Goal: Task Accomplishment & Management: Manage account settings

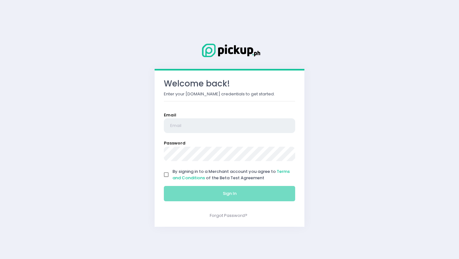
type input "[PERSON_NAME][EMAIL_ADDRESS][DOMAIN_NAME]"
click at [167, 172] on input "By signing in to a Merchant account you agree to Terms and Conditions of the Be…" at bounding box center [166, 175] width 12 height 12
checkbox input "true"
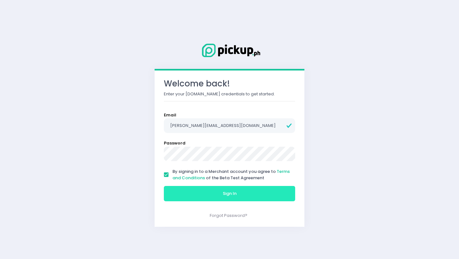
click at [182, 194] on button "Sign In" at bounding box center [229, 193] width 131 height 15
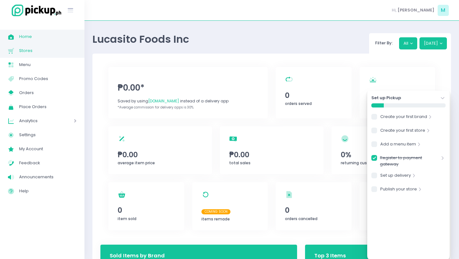
click at [47, 55] on link "Stores Created with Sketch. Stores" at bounding box center [42, 51] width 84 height 14
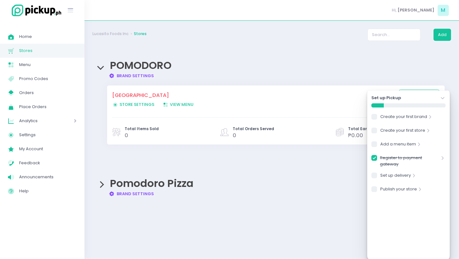
click at [129, 89] on div "Duplicate store Created with Sketch. Create a copy POMODORO - Capitol Medical C…" at bounding box center [275, 114] width 337 height 59
click at [173, 106] on span "View Menu Created with Sketch. View Menu" at bounding box center [178, 104] width 31 height 6
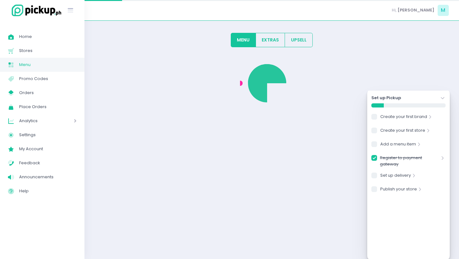
checkbox input "true"
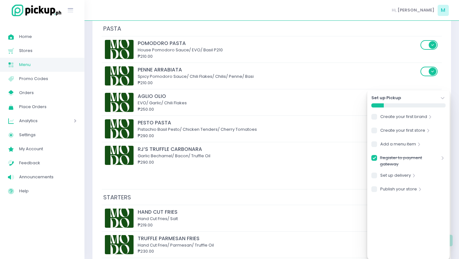
scroll to position [560, 0]
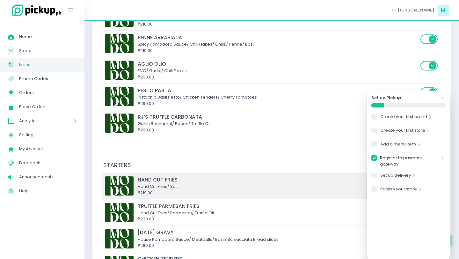
click at [173, 190] on div "₱219.00" at bounding box center [278, 193] width 281 height 6
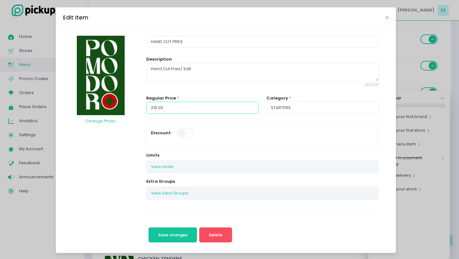
click at [158, 107] on input "219.00" at bounding box center [202, 108] width 112 height 12
type input "210.00"
click at [148, 227] on button "Save changes" at bounding box center [172, 234] width 49 height 15
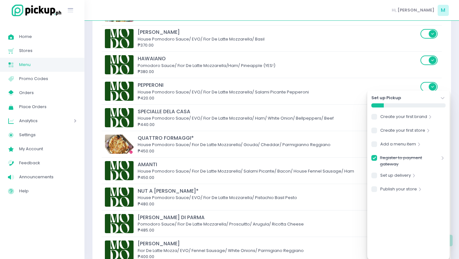
scroll to position [158, 0]
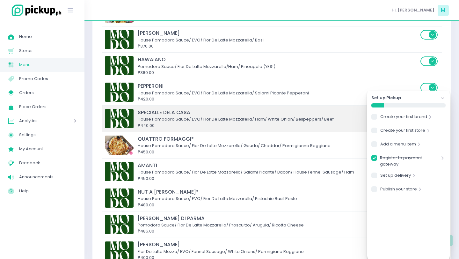
click at [125, 119] on img at bounding box center [119, 118] width 29 height 19
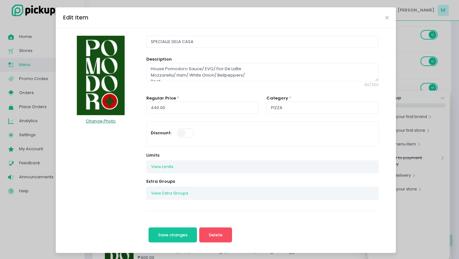
click at [106, 115] on button "Change Photo" at bounding box center [100, 121] width 31 height 12
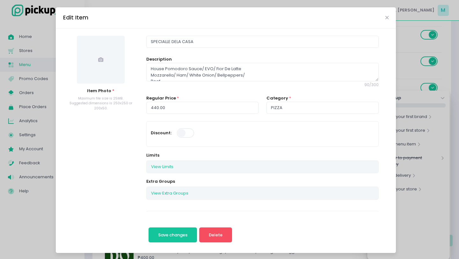
click at [102, 57] on icon at bounding box center [100, 59] width 5 height 5
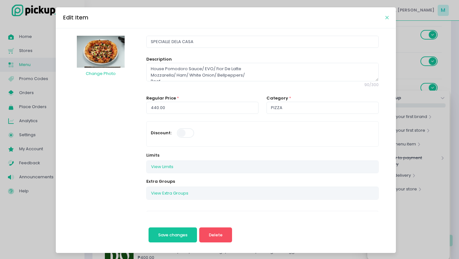
click at [388, 17] on icon "Close" at bounding box center [386, 17] width 3 height 5
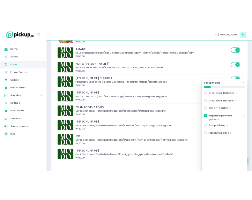
scroll to position [290, 0]
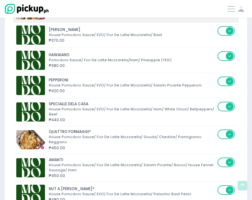
scroll to position [141, 0]
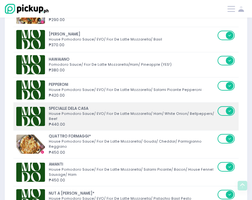
click at [34, 110] on img at bounding box center [30, 116] width 29 height 19
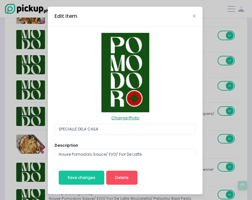
click at [123, 117] on button "Change Photo" at bounding box center [125, 117] width 29 height 11
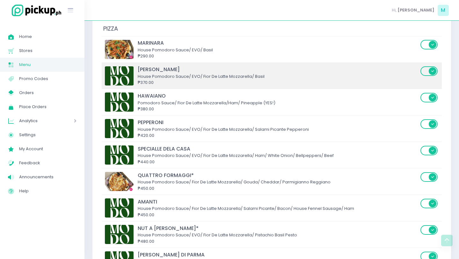
scroll to position [123, 0]
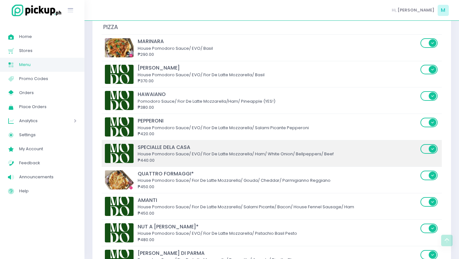
click at [127, 157] on img at bounding box center [119, 153] width 29 height 19
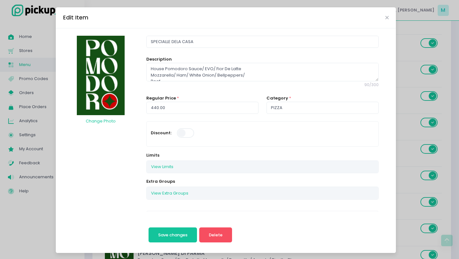
click at [109, 81] on img at bounding box center [101, 75] width 48 height 79
click at [101, 121] on button "Change Photo" at bounding box center [100, 121] width 31 height 12
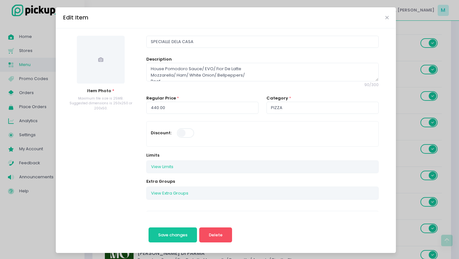
click at [92, 70] on span at bounding box center [101, 60] width 48 height 48
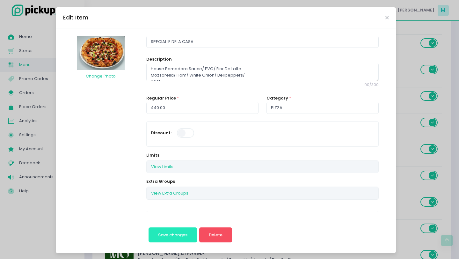
click at [160, 199] on span "Save changes" at bounding box center [172, 235] width 29 height 6
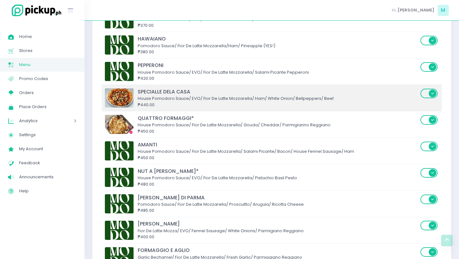
scroll to position [179, 0]
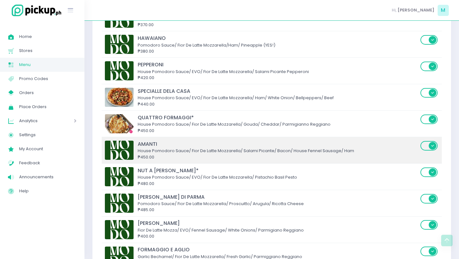
click at [122, 152] on img at bounding box center [119, 150] width 29 height 19
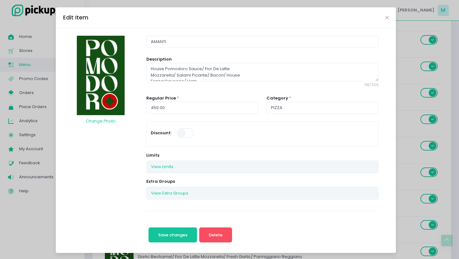
click at [118, 70] on img at bounding box center [101, 75] width 48 height 79
click at [107, 122] on button "Change Photo" at bounding box center [100, 121] width 31 height 12
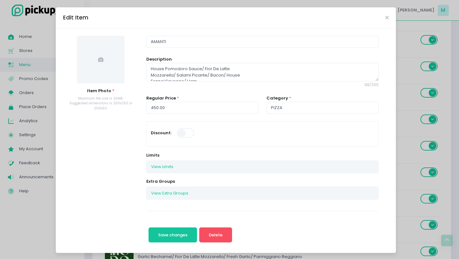
click at [110, 65] on span at bounding box center [101, 60] width 48 height 48
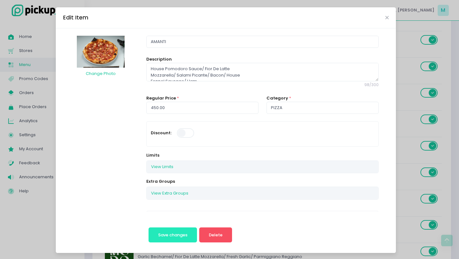
click at [152, 199] on button "Save changes" at bounding box center [172, 234] width 49 height 15
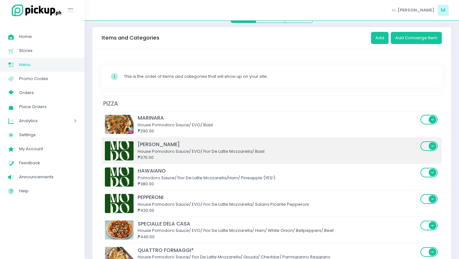
scroll to position [146, 0]
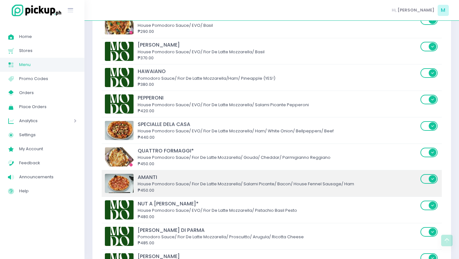
click at [131, 182] on img at bounding box center [119, 183] width 29 height 19
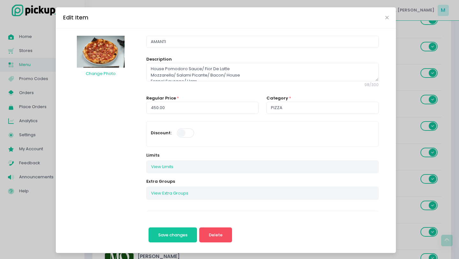
click at [96, 49] on img at bounding box center [101, 52] width 48 height 32
click at [185, 199] on span "Save changes" at bounding box center [172, 235] width 29 height 6
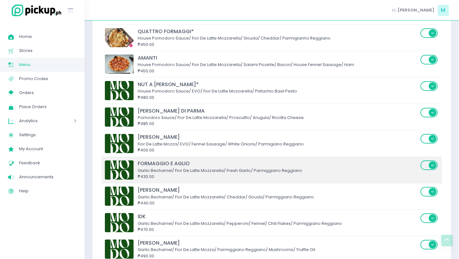
scroll to position [223, 0]
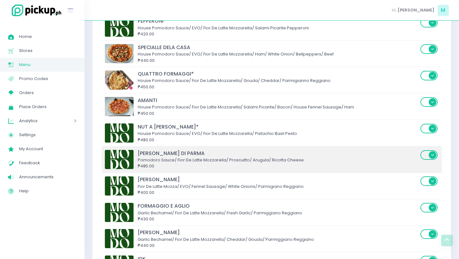
click at [113, 153] on img at bounding box center [119, 159] width 29 height 19
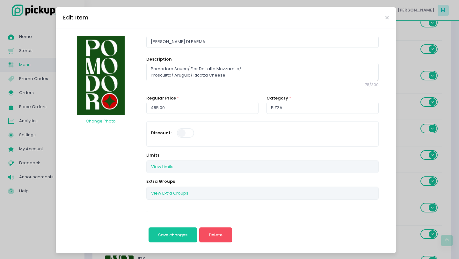
click at [109, 72] on img at bounding box center [101, 75] width 48 height 79
click at [107, 121] on button "Change Photo" at bounding box center [100, 121] width 31 height 12
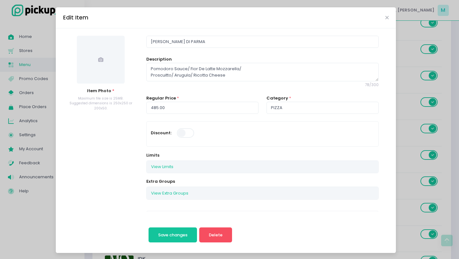
click at [107, 78] on span at bounding box center [101, 60] width 48 height 48
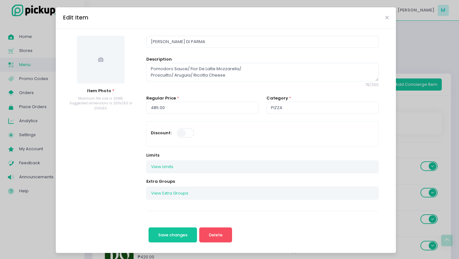
scroll to position [223, 0]
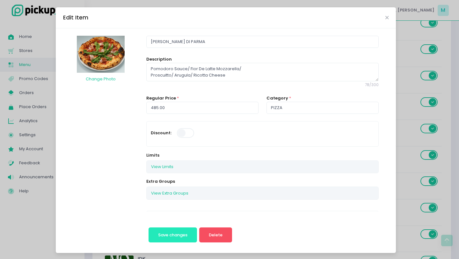
click at [168, 231] on button "Save changes" at bounding box center [172, 234] width 49 height 15
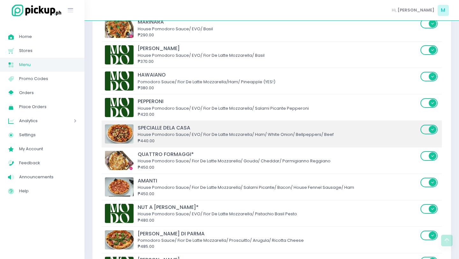
scroll to position [151, 0]
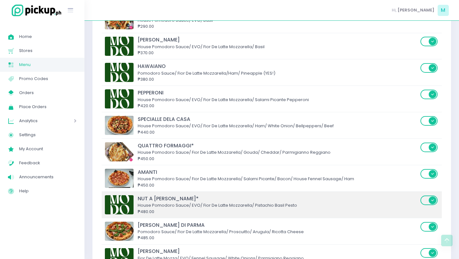
click at [123, 205] on img at bounding box center [119, 204] width 29 height 19
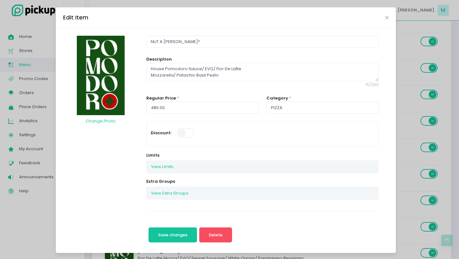
click at [101, 120] on button "Change Photo" at bounding box center [100, 121] width 31 height 12
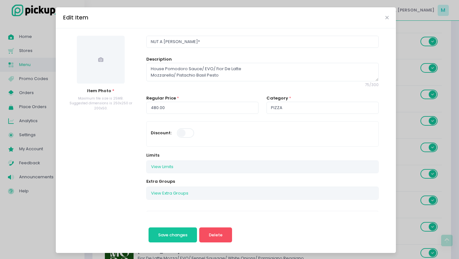
click at [95, 63] on span at bounding box center [101, 60] width 48 height 48
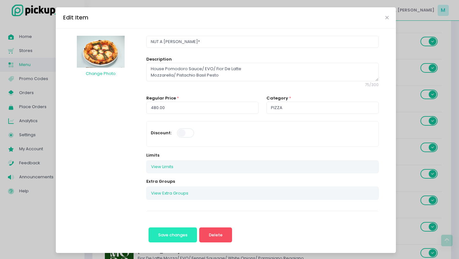
click at [177, 240] on button "Save changes" at bounding box center [172, 234] width 49 height 15
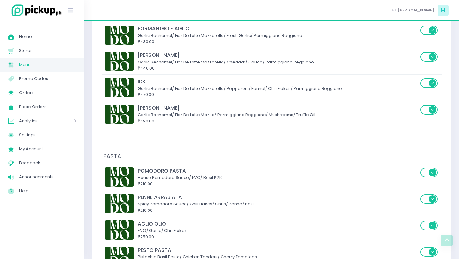
scroll to position [425, 0]
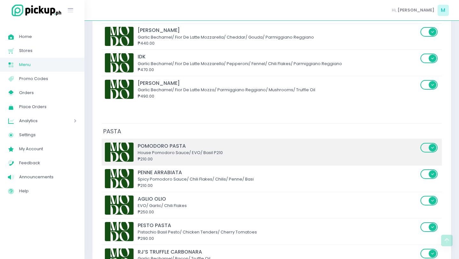
click at [155, 157] on div "₱210.00" at bounding box center [278, 159] width 281 height 6
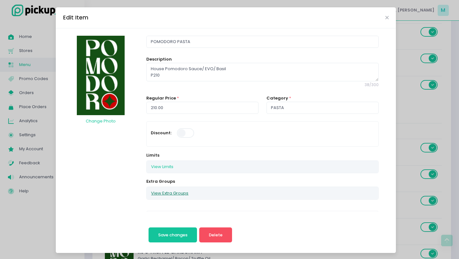
click at [169, 192] on button "View Extra Groups" at bounding box center [170, 193] width 46 height 12
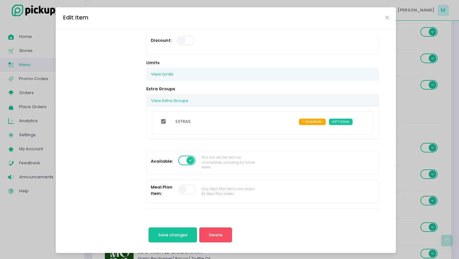
click at [202, 127] on div "EXTRAS" at bounding box center [234, 122] width 127 height 17
click at [337, 123] on span "OPTIONAL" at bounding box center [341, 122] width 24 height 6
click at [176, 237] on span "Save changes" at bounding box center [172, 235] width 29 height 6
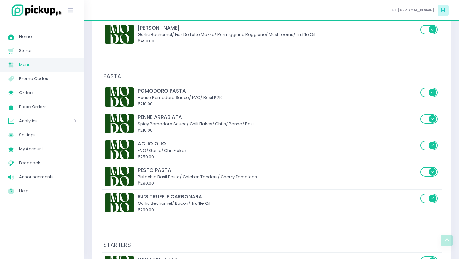
scroll to position [508, 0]
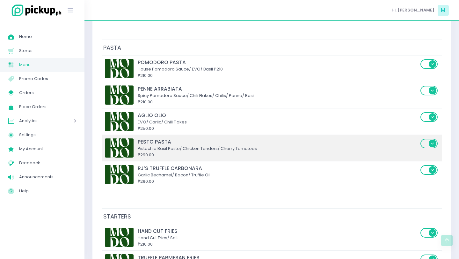
click at [120, 141] on img at bounding box center [119, 147] width 29 height 19
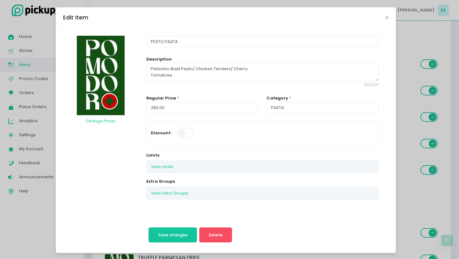
click at [102, 73] on img at bounding box center [101, 75] width 48 height 79
click at [102, 120] on button "Change Photo" at bounding box center [100, 121] width 31 height 12
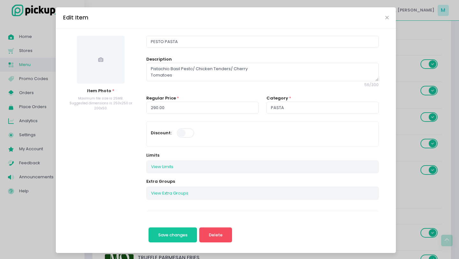
click at [112, 75] on span at bounding box center [101, 60] width 48 height 48
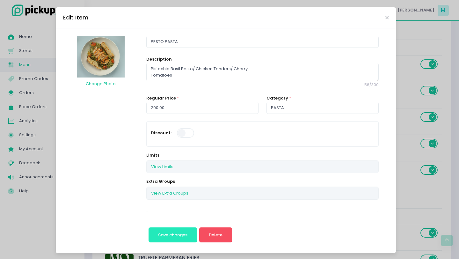
click at [172, 233] on span "Save changes" at bounding box center [172, 235] width 29 height 6
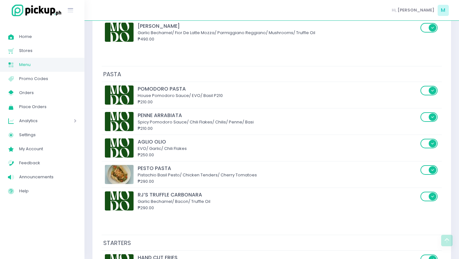
scroll to position [542, 0]
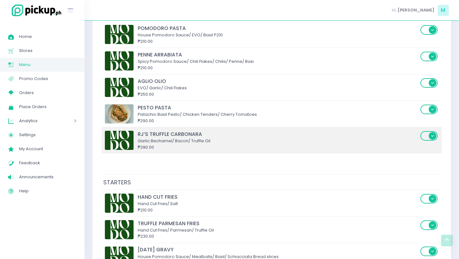
click at [118, 135] on img at bounding box center [119, 140] width 29 height 19
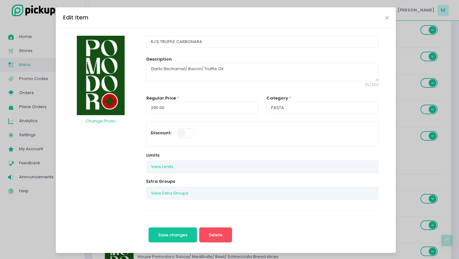
click at [104, 59] on img at bounding box center [101, 75] width 48 height 79
click at [98, 118] on button "Change Photo" at bounding box center [100, 121] width 31 height 12
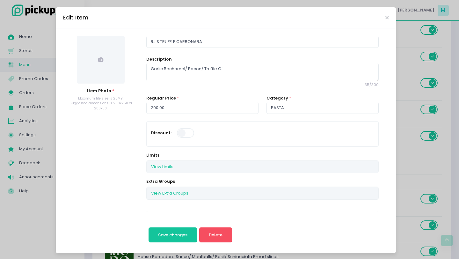
click at [108, 73] on span at bounding box center [101, 60] width 48 height 48
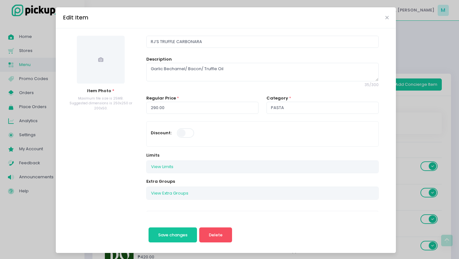
scroll to position [542, 0]
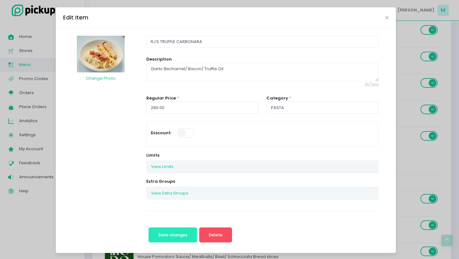
click at [177, 237] on span "Save changes" at bounding box center [172, 235] width 29 height 6
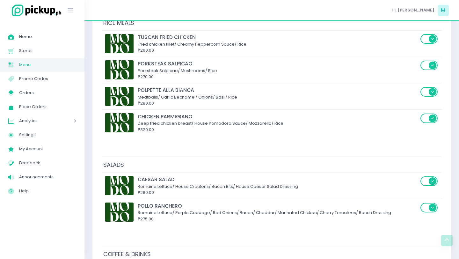
scroll to position [847, 0]
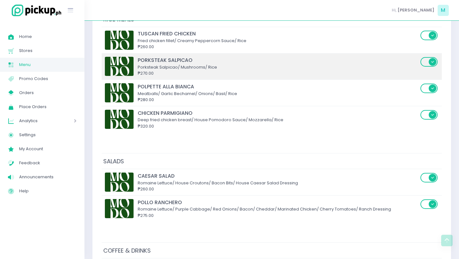
click at [119, 66] on img at bounding box center [119, 66] width 29 height 19
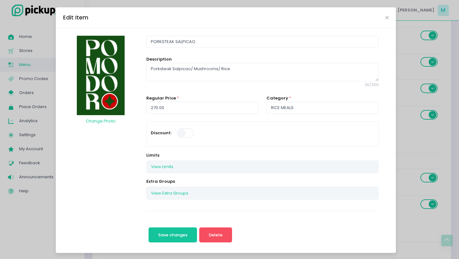
click at [112, 72] on img at bounding box center [101, 75] width 48 height 79
click at [108, 119] on button "Change Photo" at bounding box center [100, 121] width 31 height 12
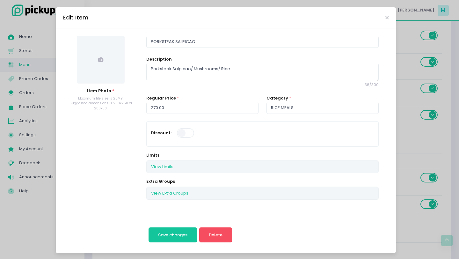
click at [107, 84] on div "Item Photo * Maximum file size is 25MB. Suggested dimensions is 250x250 or 200x…" at bounding box center [101, 73] width 76 height 75
click at [107, 69] on span at bounding box center [101, 60] width 48 height 48
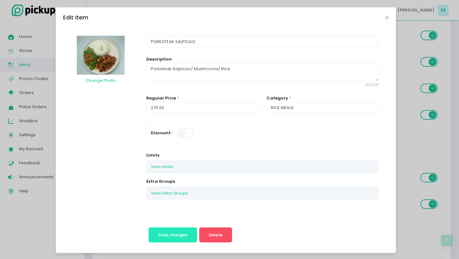
click at [167, 230] on button "Save changes" at bounding box center [172, 234] width 49 height 15
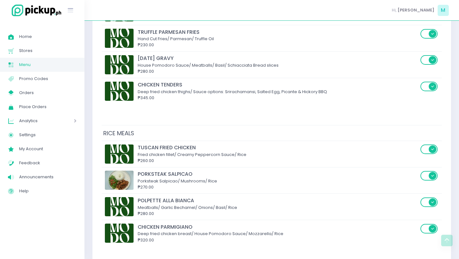
scroll to position [759, 0]
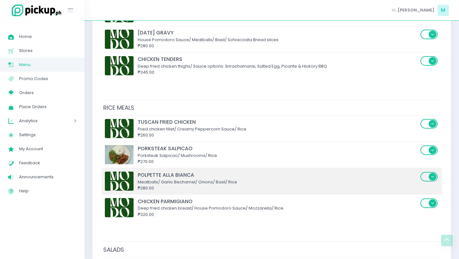
click at [122, 179] on img at bounding box center [119, 180] width 29 height 19
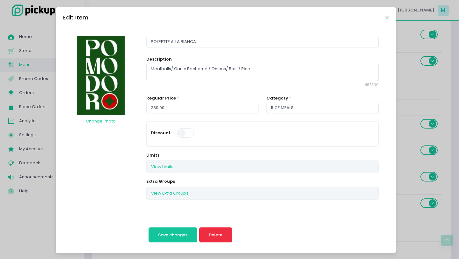
click at [213, 237] on button "Delete" at bounding box center [215, 234] width 33 height 15
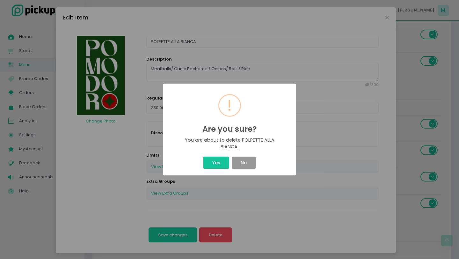
click at [235, 166] on button "No" at bounding box center [244, 162] width 24 height 12
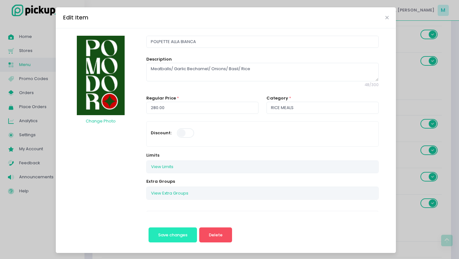
click at [175, 230] on button "Save changes" at bounding box center [172, 234] width 49 height 15
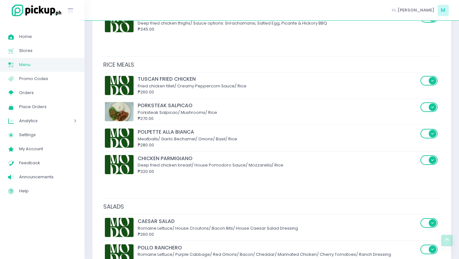
scroll to position [778, 0]
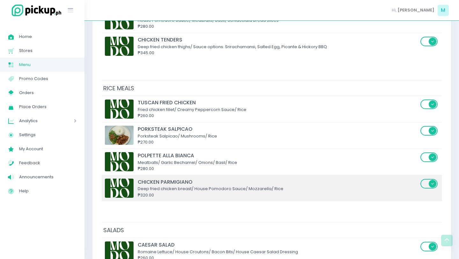
click at [119, 187] on img at bounding box center [119, 187] width 29 height 19
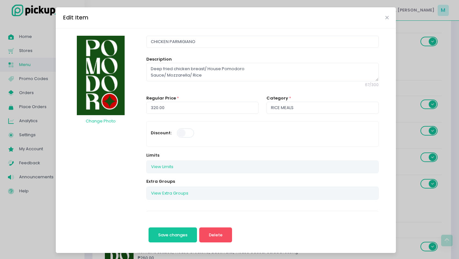
click at [118, 87] on img at bounding box center [101, 75] width 48 height 79
click at [108, 117] on button "Change Photo" at bounding box center [100, 121] width 31 height 12
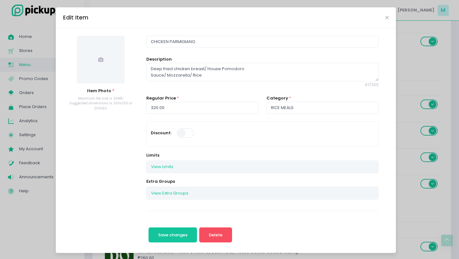
click at [108, 74] on span at bounding box center [101, 60] width 48 height 48
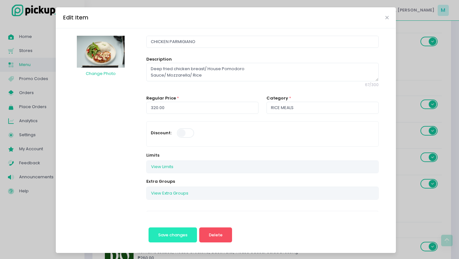
click at [168, 229] on button "Save changes" at bounding box center [172, 234] width 49 height 15
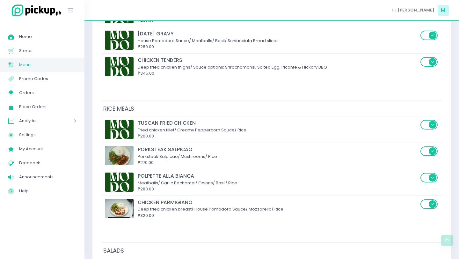
scroll to position [759, 0]
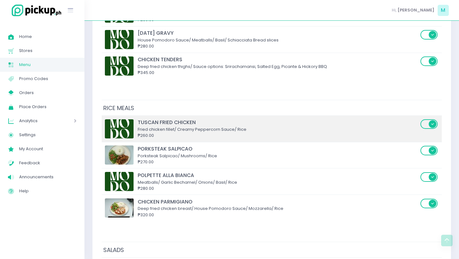
click at [121, 127] on img at bounding box center [119, 128] width 29 height 19
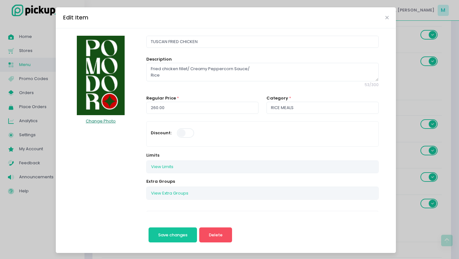
click at [104, 120] on button "Change Photo" at bounding box center [100, 121] width 31 height 12
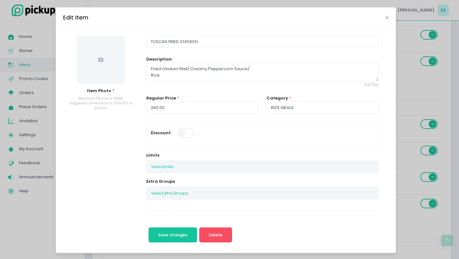
click at [110, 47] on span at bounding box center [101, 60] width 48 height 48
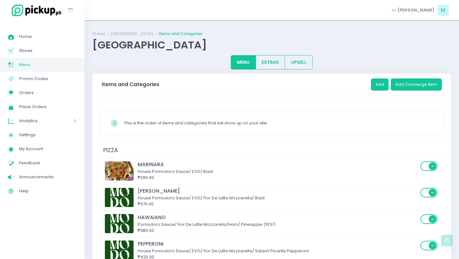
scroll to position [759, 0]
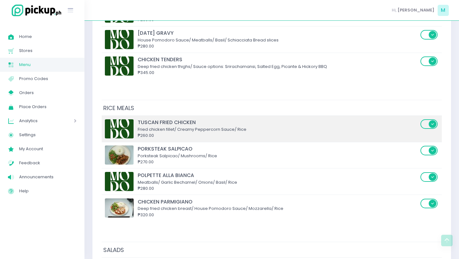
click at [132, 131] on img at bounding box center [119, 128] width 29 height 19
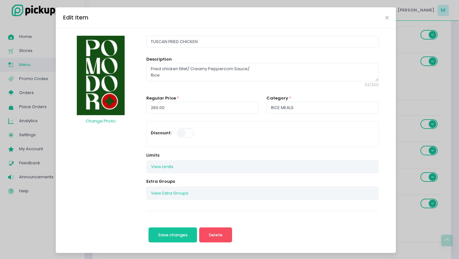
click at [110, 92] on img at bounding box center [101, 75] width 48 height 79
click at [105, 120] on button "Change Photo" at bounding box center [100, 121] width 31 height 12
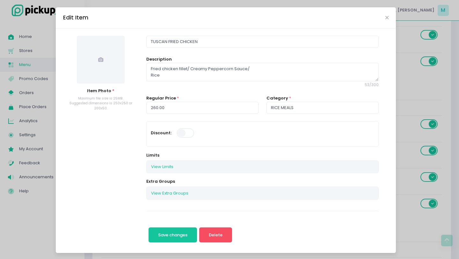
click at [96, 77] on span at bounding box center [101, 60] width 48 height 48
click at [102, 61] on icon at bounding box center [100, 59] width 5 height 5
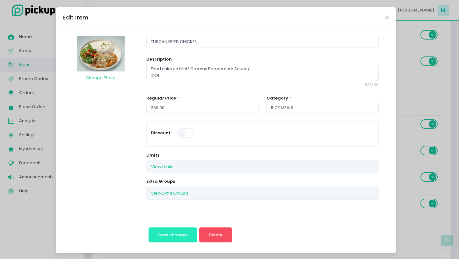
click at [169, 229] on button "Save changes" at bounding box center [172, 234] width 49 height 15
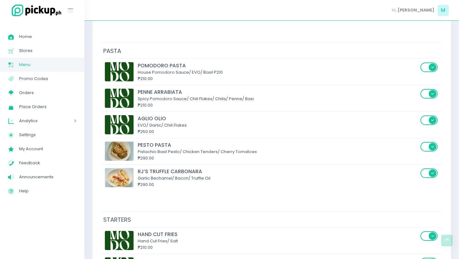
scroll to position [506, 0]
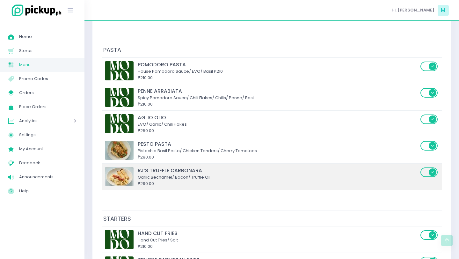
click at [127, 179] on img at bounding box center [119, 176] width 29 height 19
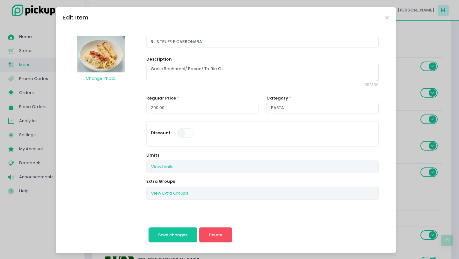
click at [385, 19] on div "Edit Item" at bounding box center [226, 17] width 340 height 21
click at [387, 15] on icon "Close" at bounding box center [386, 17] width 3 height 5
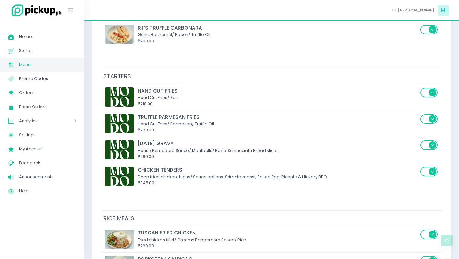
scroll to position [649, 0]
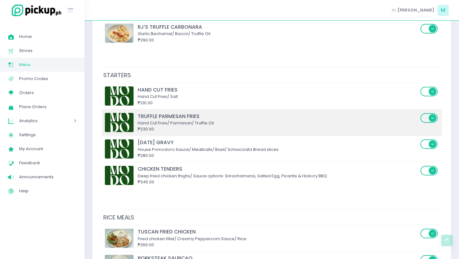
click at [119, 119] on img at bounding box center [119, 122] width 29 height 19
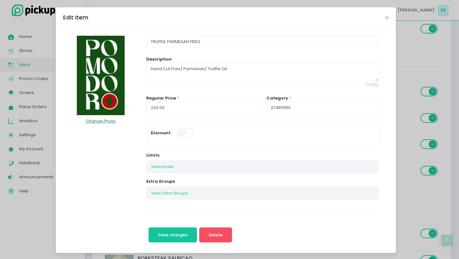
click at [99, 121] on button "Change Photo" at bounding box center [100, 121] width 31 height 12
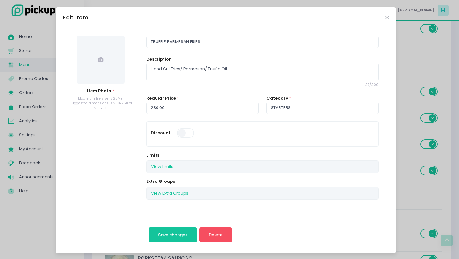
click at [109, 78] on span at bounding box center [101, 60] width 48 height 48
click at [88, 58] on span at bounding box center [101, 60] width 48 height 48
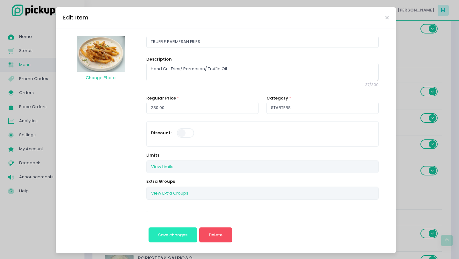
click at [178, 228] on button "Save changes" at bounding box center [172, 234] width 49 height 15
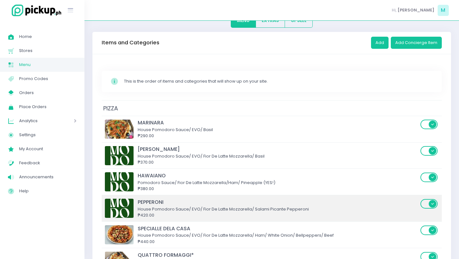
scroll to position [43, 0]
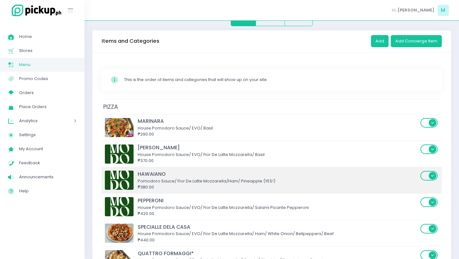
click at [123, 181] on img at bounding box center [119, 179] width 29 height 19
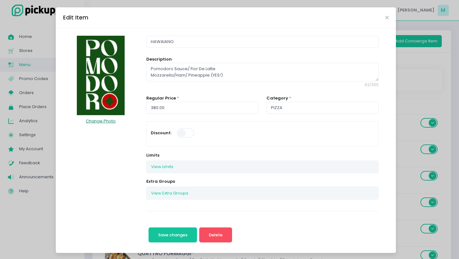
click at [103, 120] on button "Change Photo" at bounding box center [100, 121] width 31 height 12
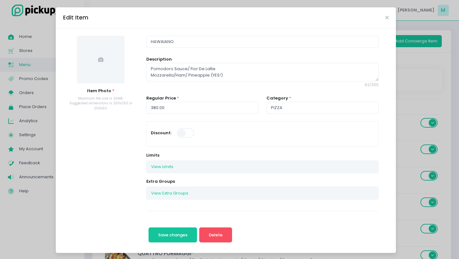
click at [105, 72] on span at bounding box center [101, 60] width 48 height 48
click at [110, 68] on span at bounding box center [101, 60] width 48 height 48
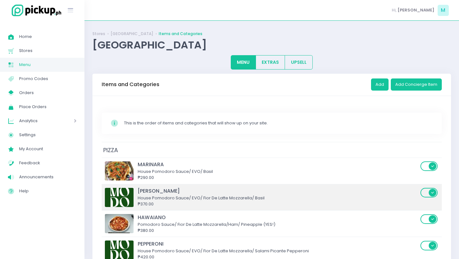
click at [127, 196] on img at bounding box center [119, 197] width 29 height 19
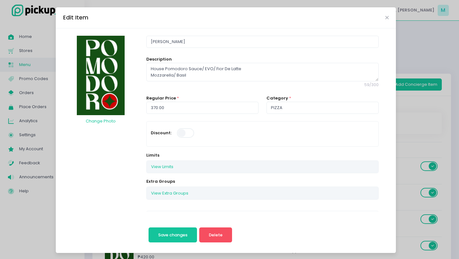
click at [103, 90] on img at bounding box center [101, 75] width 48 height 79
click at [104, 120] on button "Change Photo" at bounding box center [100, 121] width 31 height 12
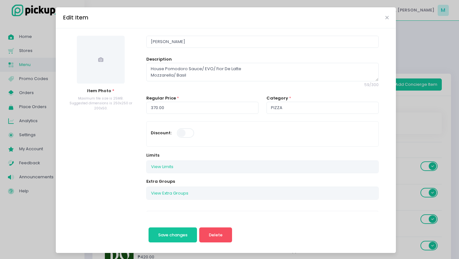
click at [104, 72] on span at bounding box center [101, 60] width 48 height 48
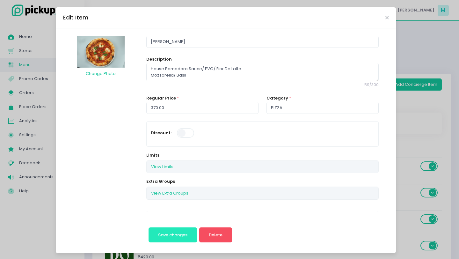
click at [179, 233] on span "Save changes" at bounding box center [172, 235] width 29 height 6
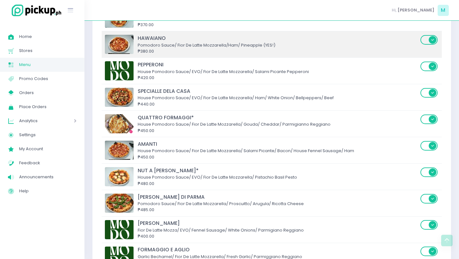
scroll to position [180, 0]
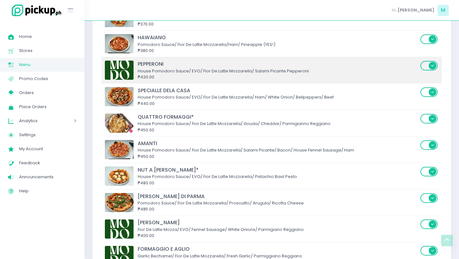
click at [125, 75] on img at bounding box center [119, 70] width 29 height 19
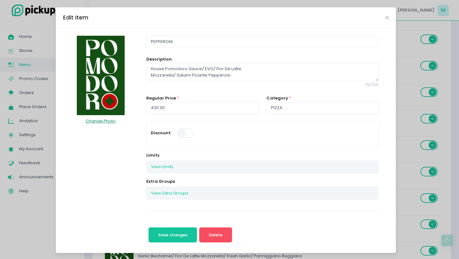
click at [111, 119] on button "Change Photo" at bounding box center [100, 121] width 31 height 12
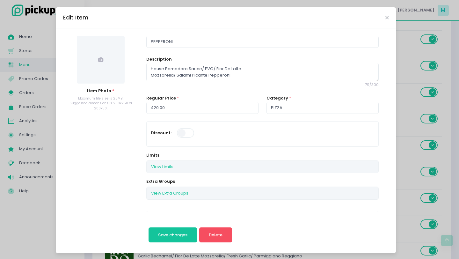
click at [103, 65] on span at bounding box center [101, 60] width 48 height 48
click at [84, 62] on span at bounding box center [101, 60] width 48 height 48
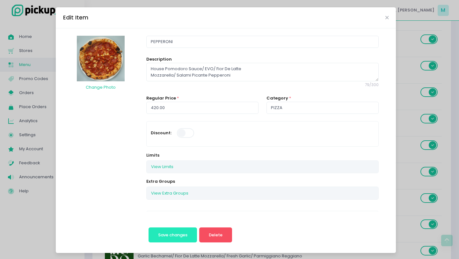
click at [172, 229] on button "Save changes" at bounding box center [172, 234] width 49 height 15
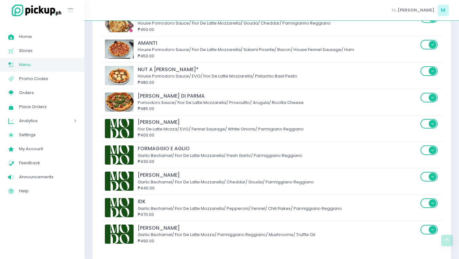
scroll to position [280, 0]
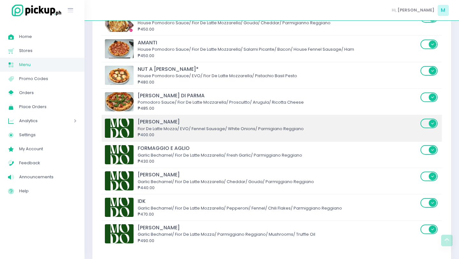
click at [119, 128] on img at bounding box center [119, 128] width 29 height 19
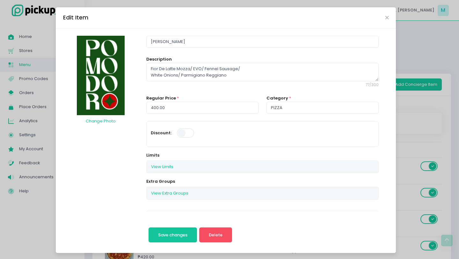
scroll to position [280, 0]
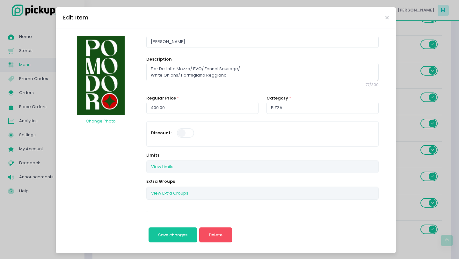
click at [107, 85] on img at bounding box center [101, 75] width 48 height 79
click at [103, 119] on button "Change Photo" at bounding box center [100, 121] width 31 height 12
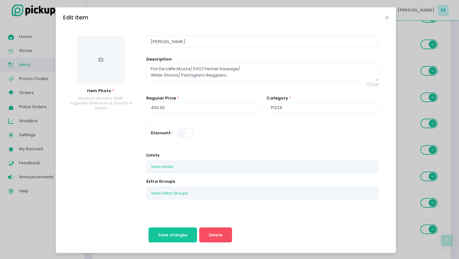
click at [110, 62] on span at bounding box center [101, 60] width 48 height 48
click at [87, 69] on span at bounding box center [101, 60] width 48 height 48
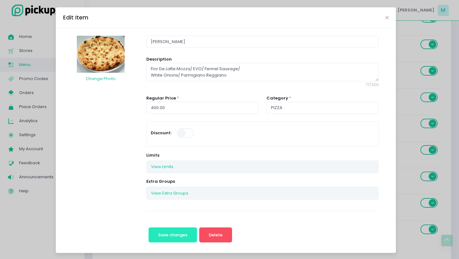
click at [179, 232] on span "Save changes" at bounding box center [172, 235] width 29 height 6
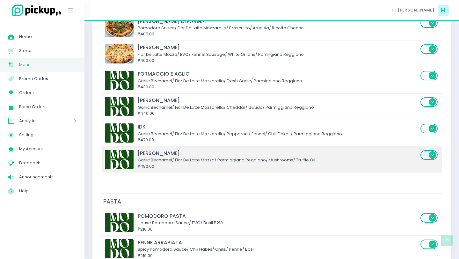
scroll to position [356, 0]
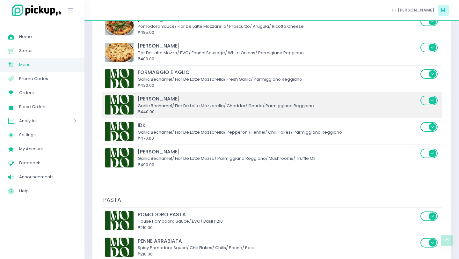
click at [122, 108] on img at bounding box center [119, 104] width 29 height 19
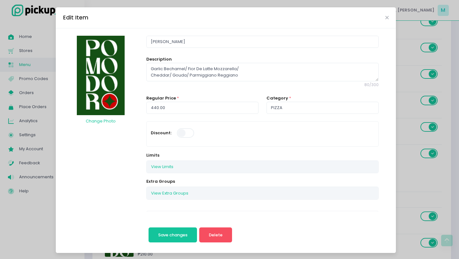
click at [101, 97] on img at bounding box center [101, 75] width 48 height 79
click at [100, 120] on button "Change Photo" at bounding box center [100, 121] width 31 height 12
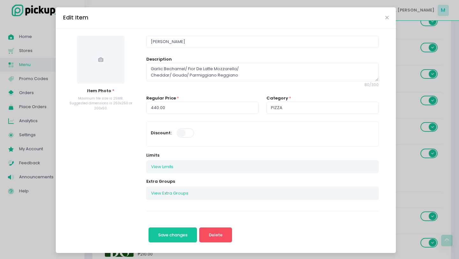
click at [98, 56] on span at bounding box center [101, 60] width 48 height 48
click at [104, 76] on span at bounding box center [101, 60] width 48 height 48
click at [113, 69] on span at bounding box center [101, 60] width 48 height 48
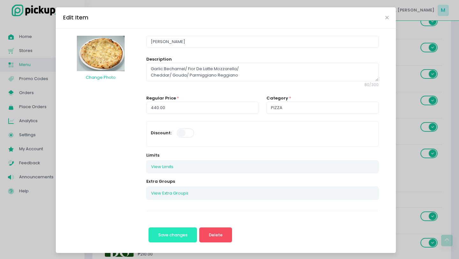
click at [187, 235] on span "Save changes" at bounding box center [172, 235] width 29 height 6
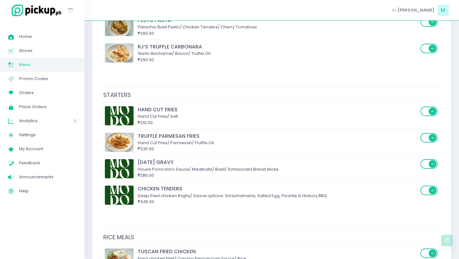
scroll to position [650, 0]
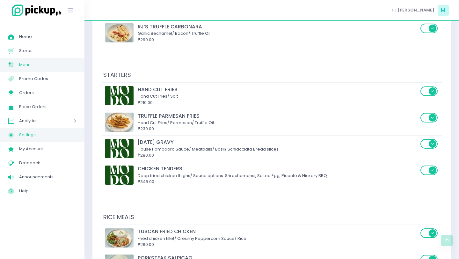
click at [34, 133] on span "Settings" at bounding box center [47, 135] width 57 height 8
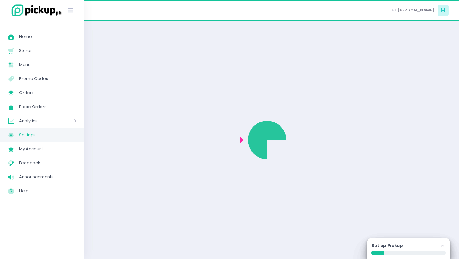
select select "active"
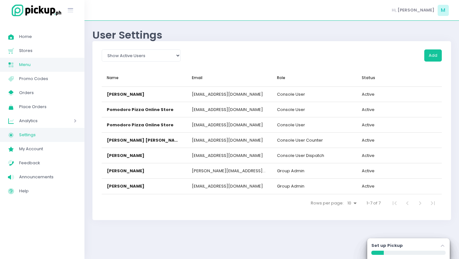
click at [44, 64] on span "Menu" at bounding box center [47, 65] width 57 height 8
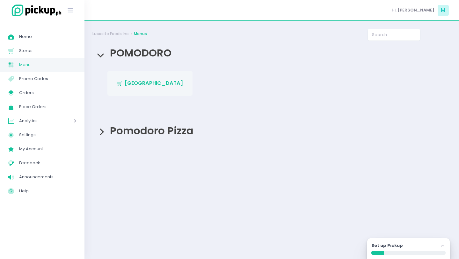
click at [147, 85] on span "POMODORO - Capitol Medical Center" at bounding box center [154, 82] width 59 height 7
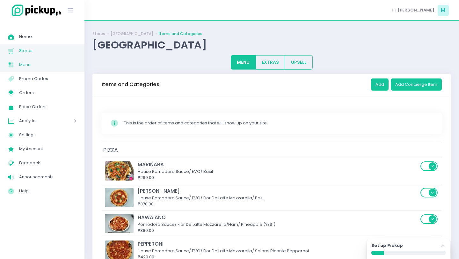
click at [29, 53] on span "Stores" at bounding box center [47, 51] width 57 height 8
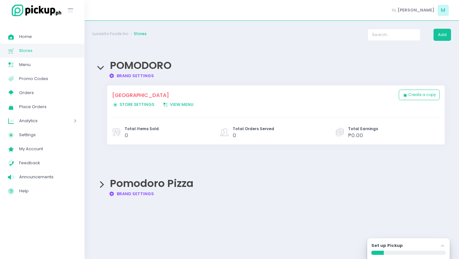
click at [134, 101] on div "POMODORO - Capitol Medical Center Store Settings Created with Sketch. Store Set…" at bounding box center [253, 100] width 283 height 18
click at [134, 105] on span "Store Settings Created with Sketch. Store Settings" at bounding box center [133, 104] width 42 height 6
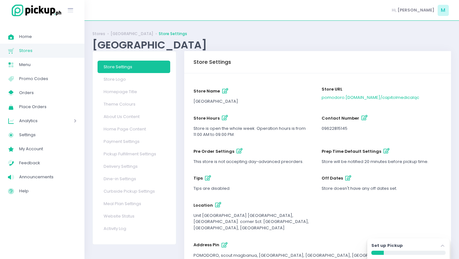
scroll to position [18, 0]
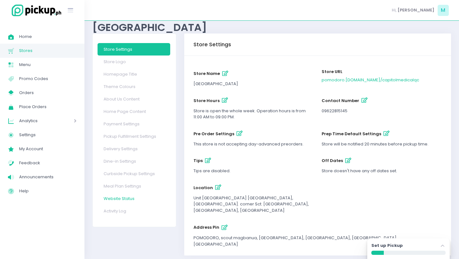
click at [121, 200] on link "Website Status" at bounding box center [134, 198] width 73 height 12
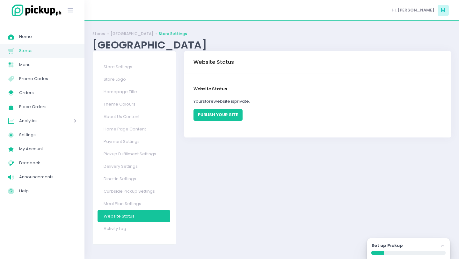
click at [226, 112] on button "PUBLISH YOUR SITE" at bounding box center [217, 115] width 49 height 12
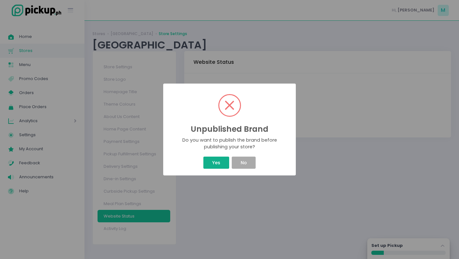
click at [218, 167] on button "Yes" at bounding box center [215, 162] width 25 height 12
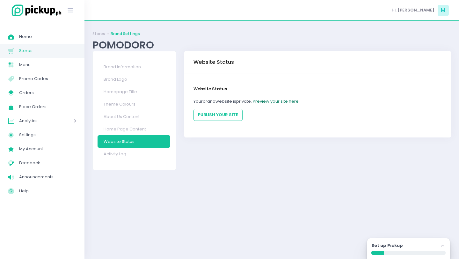
click at [262, 101] on link "Preview your site here." at bounding box center [276, 101] width 47 height 6
click at [211, 114] on button "PUBLISH YOUR SITE" at bounding box center [217, 115] width 49 height 12
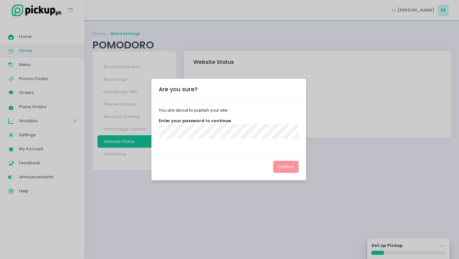
click at [271, 156] on div "Confirm" at bounding box center [228, 166] width 155 height 27
click at [234, 78] on div "Are you sure? You are about to publish your site. Enter your password to contin…" at bounding box center [229, 129] width 459 height 259
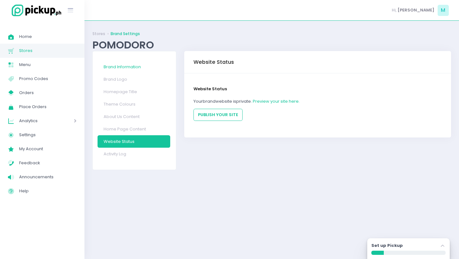
click at [135, 65] on link "Brand Information" at bounding box center [134, 67] width 73 height 12
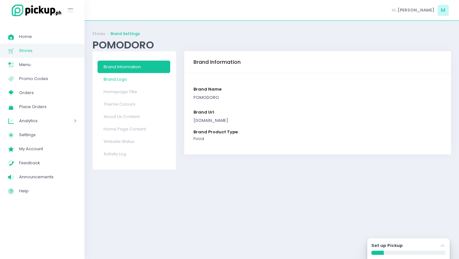
click at [130, 80] on link "Brand Logo" at bounding box center [134, 79] width 73 height 12
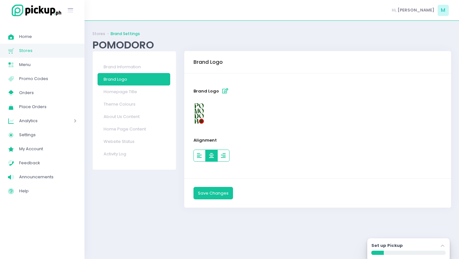
click at [210, 152] on button "button" at bounding box center [211, 155] width 12 height 12
click at [195, 152] on button "button" at bounding box center [199, 155] width 12 height 12
click at [136, 98] on link "Homepage Title" at bounding box center [134, 91] width 73 height 12
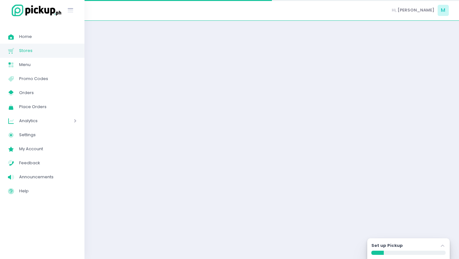
select select "normal"
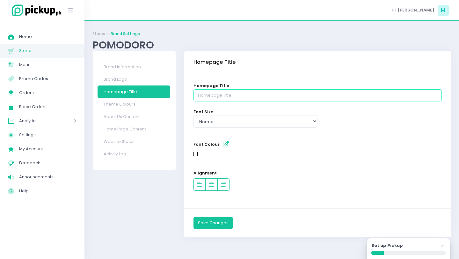
click at [221, 95] on input "text" at bounding box center [317, 95] width 248 height 12
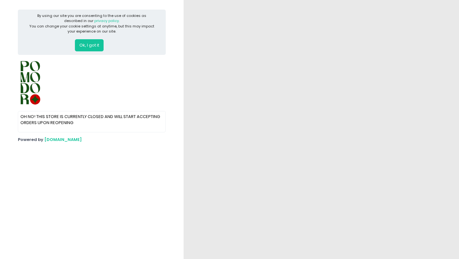
click at [96, 47] on button "Ok, I got it" at bounding box center [89, 45] width 29 height 12
